Goal: Task Accomplishment & Management: Use online tool/utility

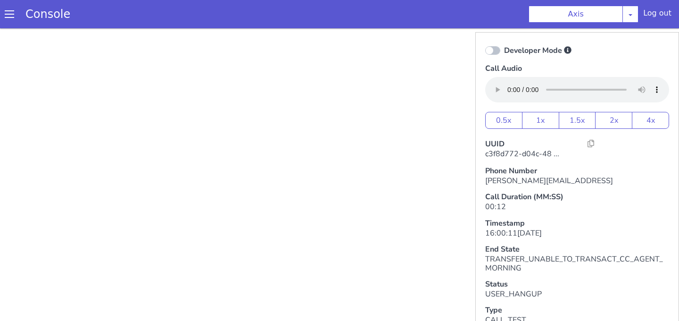
scroll to position [117, 0]
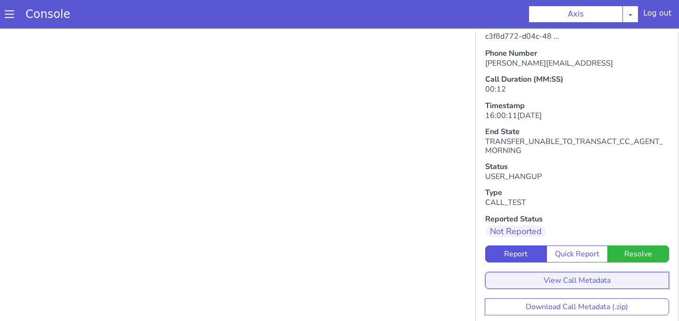
click at [563, 282] on button "View Call Metadata" at bounding box center [577, 279] width 184 height 17
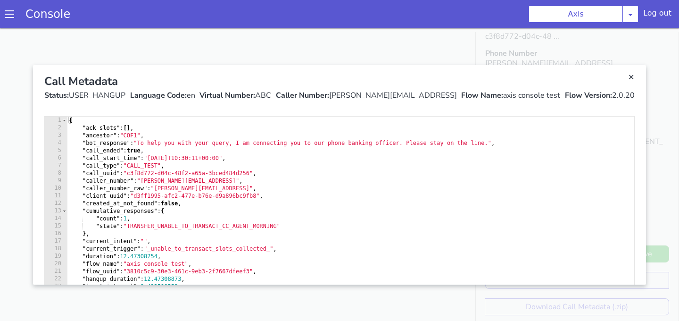
click at [418, 55] on link "Close" at bounding box center [339, 174] width 679 height 292
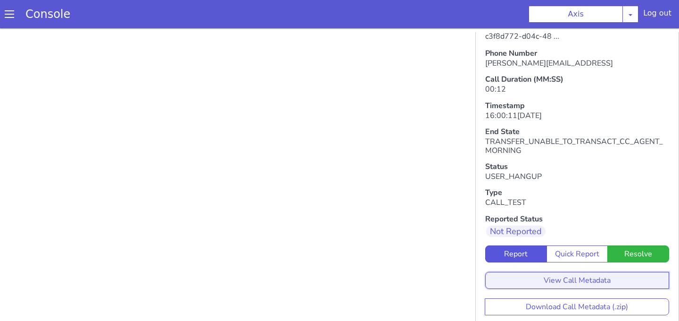
click at [555, 278] on button "View Call Metadata" at bounding box center [577, 279] width 184 height 17
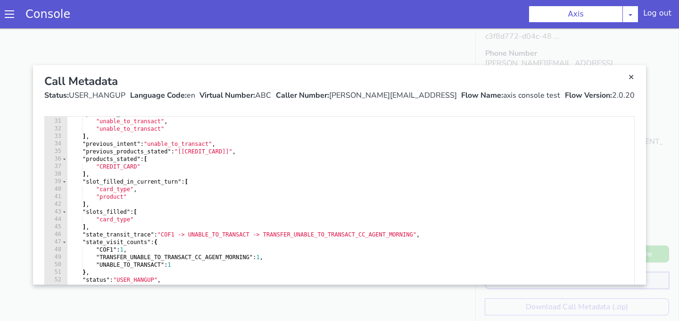
scroll to position [75, 0]
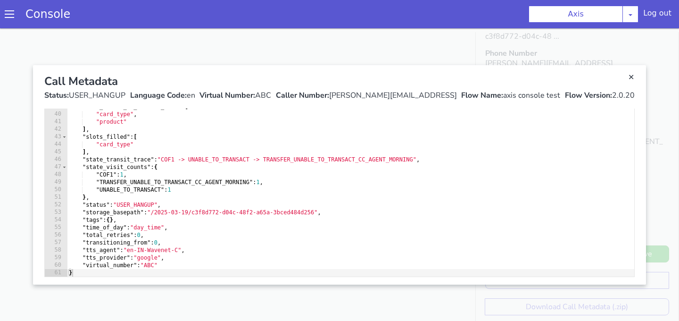
click at [341, 38] on link "Close" at bounding box center [339, 174] width 679 height 292
